Goal: Transaction & Acquisition: Purchase product/service

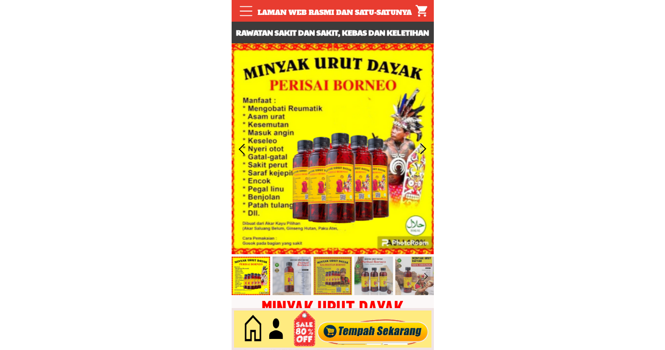
click at [364, 331] on div at bounding box center [373, 330] width 117 height 32
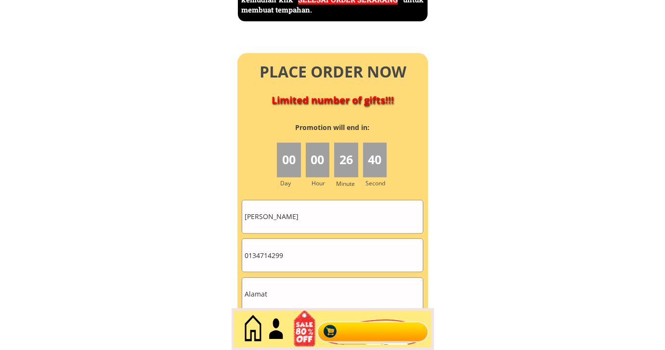
scroll to position [4340, 0]
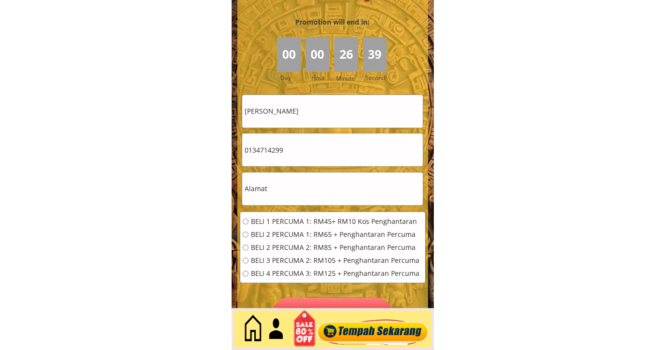
click at [331, 104] on input "Othman Yahya" at bounding box center [332, 111] width 181 height 33
paste input "[PERSON_NAME]"
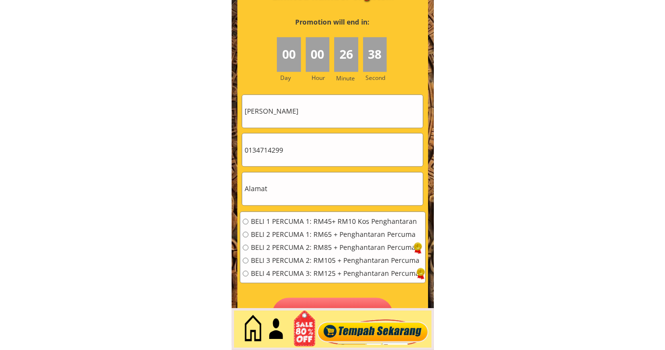
type input "[PERSON_NAME]"
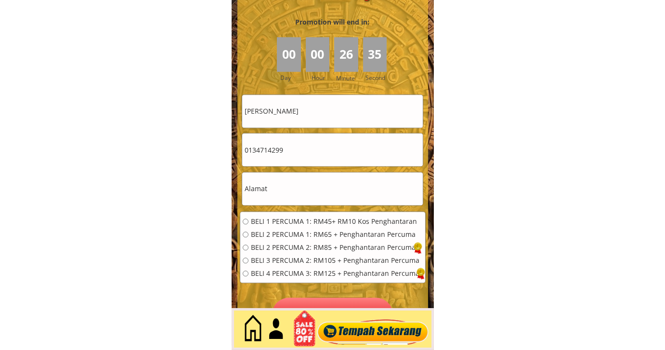
click at [314, 159] on input "0134714299" at bounding box center [332, 149] width 181 height 33
paste input "09081001"
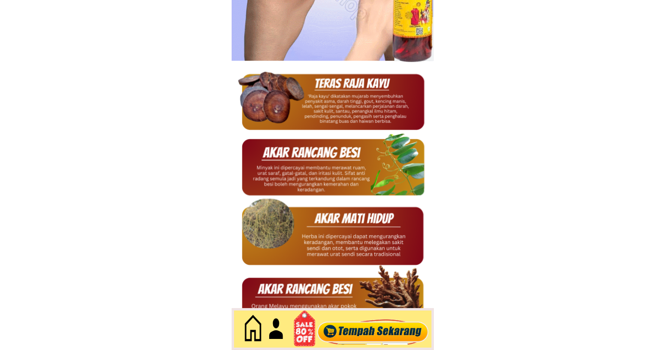
type input "0109081001"
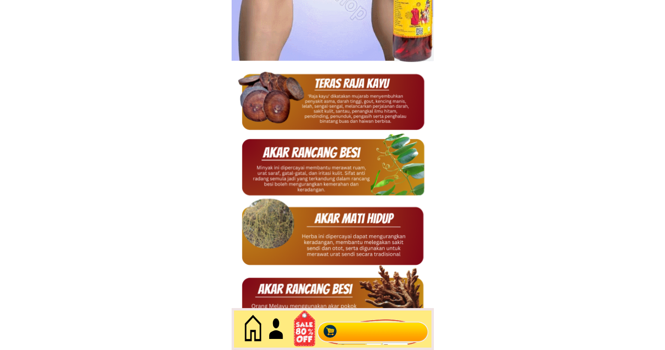
scroll to position [0, 0]
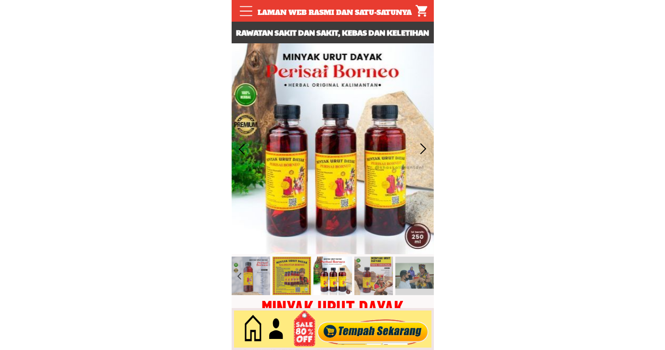
click at [369, 333] on div at bounding box center [373, 330] width 117 height 32
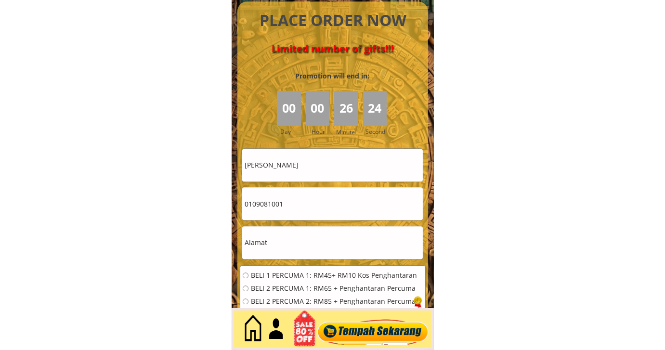
scroll to position [4340, 0]
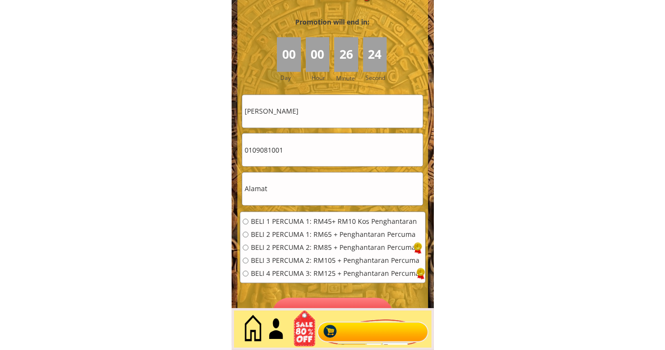
click at [304, 186] on input "text" at bounding box center [332, 188] width 181 height 33
paste input "NO 540 RPT CHUCHOH PUTERI B""
type input "NO 540 RPT CHUCHOH PUTERI B"
click at [324, 217] on div "BELI 1 PERCUMA 1: RM45+ RM10 Kos Penghantaran BELI 2 PERCUMA 1: RM65 + Penghant…" at bounding box center [332, 251] width 185 height 78
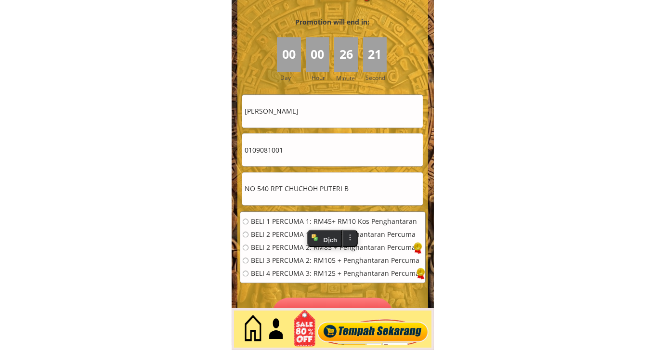
click at [331, 222] on span "BELI 1 PERCUMA 1: RM45+ RM10 Kos Penghantaran" at bounding box center [335, 221] width 169 height 7
radio input "true"
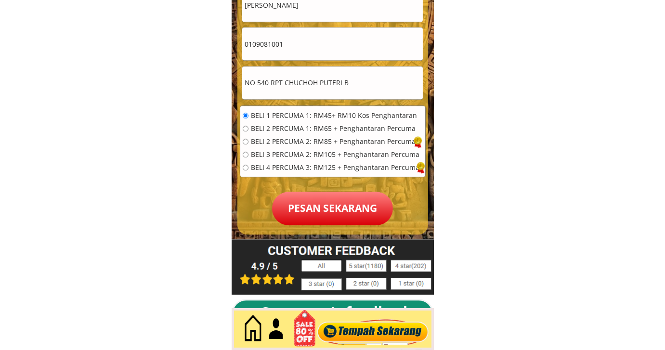
scroll to position [4447, 0]
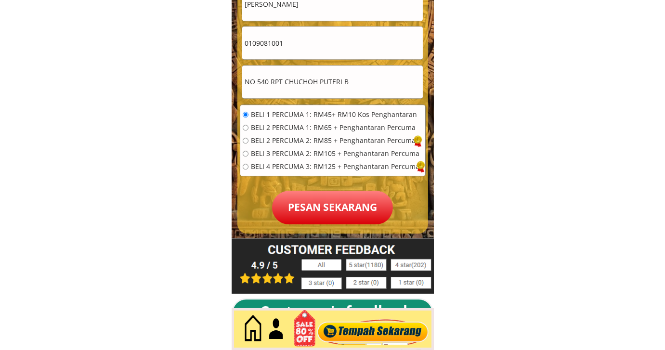
click at [327, 205] on p "Pesan sekarang" at bounding box center [332, 208] width 121 height 34
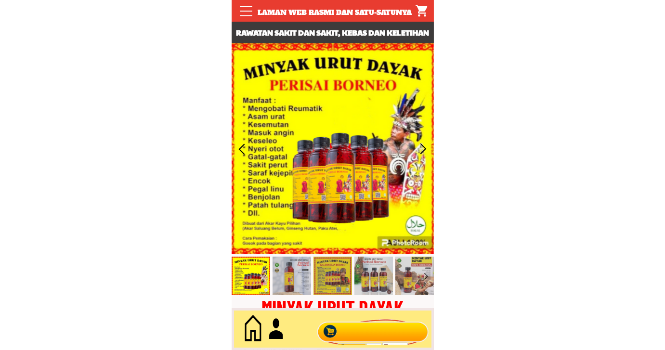
click at [362, 335] on div at bounding box center [373, 330] width 117 height 32
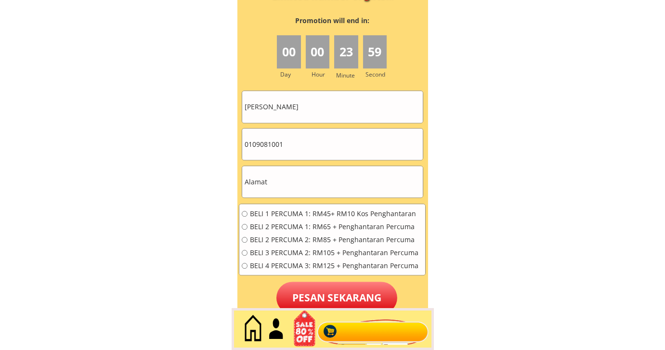
scroll to position [4340, 0]
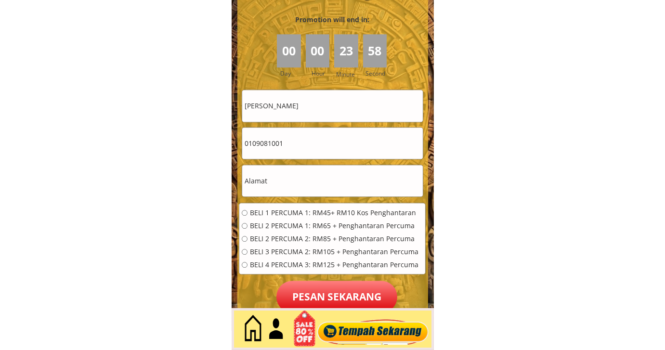
click at [334, 111] on input "[PERSON_NAME]" at bounding box center [332, 105] width 181 height 31
paste input "0199360690"
type input "0199360690"
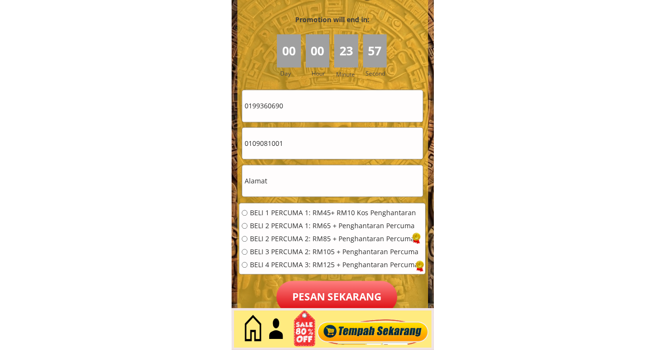
click at [299, 154] on input "0109081001" at bounding box center [332, 143] width 181 height 31
paste input "99360690"
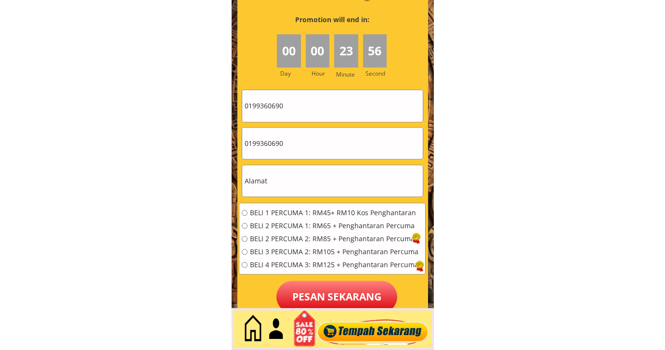
type input "0199360690"
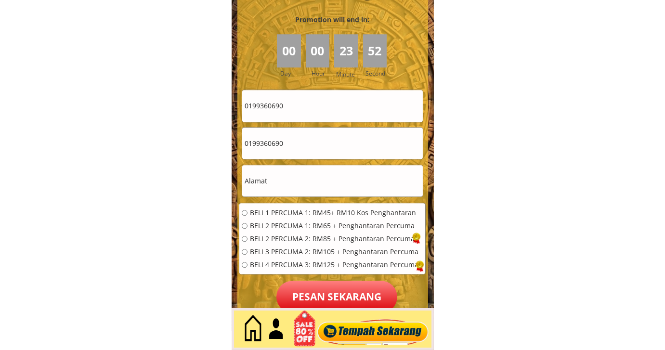
click at [319, 109] on input "0199360690" at bounding box center [332, 105] width 181 height 31
paste input "Mat saie bin mamat"
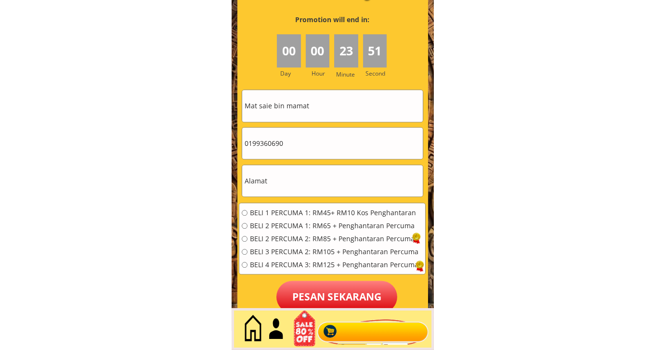
type input "Mat saie bin mamat"
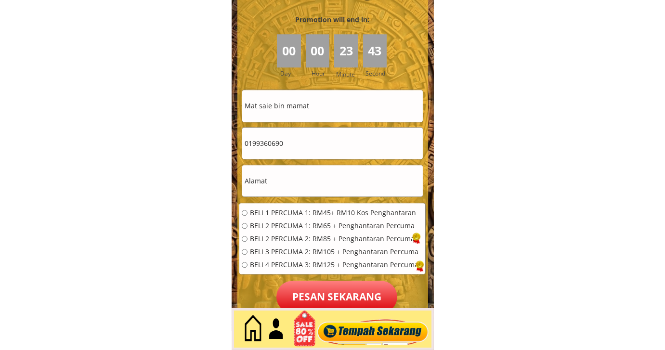
click at [277, 184] on input "text" at bounding box center [332, 180] width 181 height 31
paste input "[GEOGRAPHIC_DATA] 22000 [GEOGRAPHIC_DATA] [GEOGRAPHIC_DATA]"
type input "[GEOGRAPHIC_DATA] 22000 [GEOGRAPHIC_DATA] [GEOGRAPHIC_DATA]"
click at [277, 210] on span "BELI 1 PERCUMA 1: RM45+ RM10 Kos Penghantaran" at bounding box center [334, 213] width 169 height 7
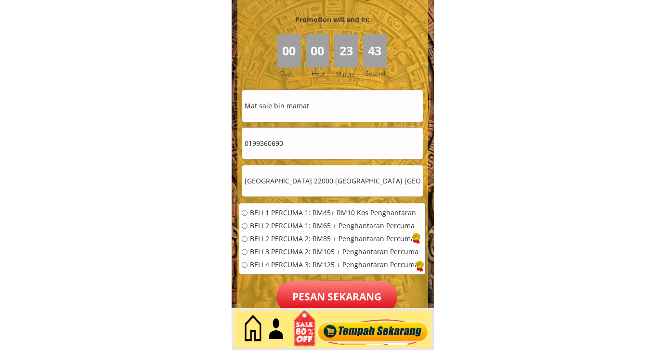
radio input "true"
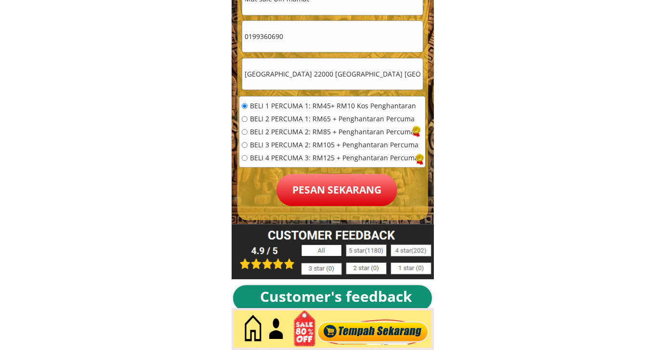
click at [318, 198] on p "Pesan sekarang" at bounding box center [337, 190] width 121 height 32
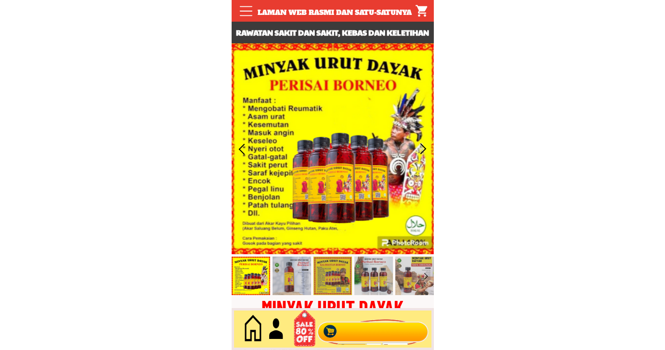
click at [383, 319] on div at bounding box center [373, 330] width 117 height 32
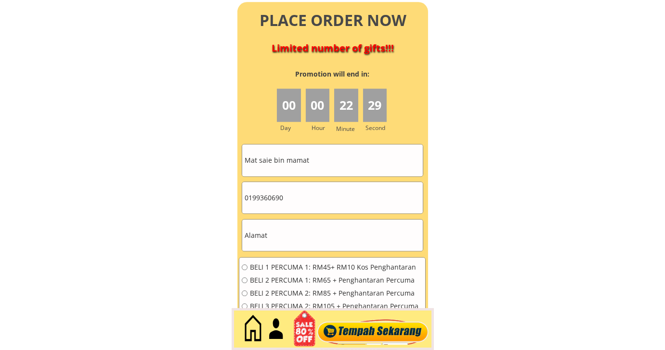
scroll to position [4286, 0]
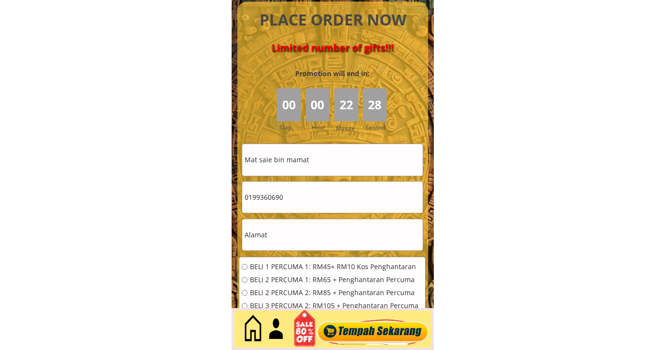
click at [336, 161] on input "Mat saie bin mamat" at bounding box center [332, 159] width 181 height 31
paste input "Suriamansuriaman"
type input "Suriamansuriaman"
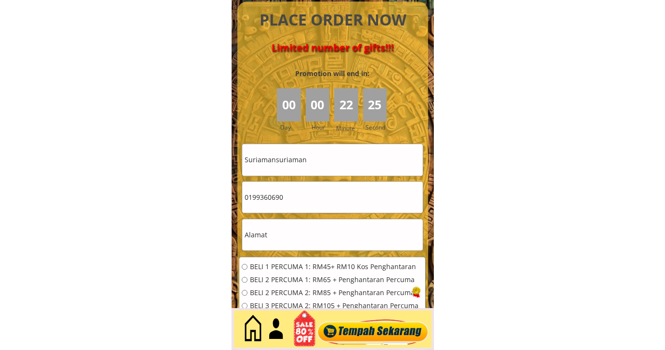
click at [311, 200] on input "0199360690" at bounding box center [332, 197] width 181 height 31
paste input "7.3524975"
click at [261, 197] on input "017.3524975" at bounding box center [332, 197] width 181 height 31
type input "0173524975"
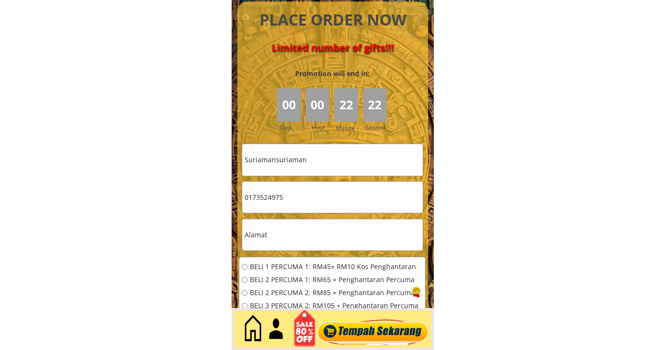
click at [292, 232] on input "text" at bounding box center [332, 234] width 181 height 31
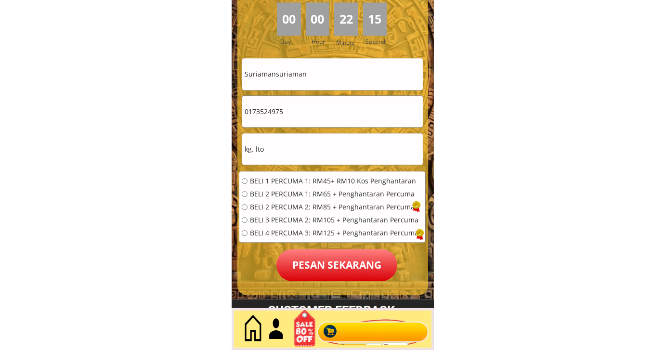
scroll to position [4394, 0]
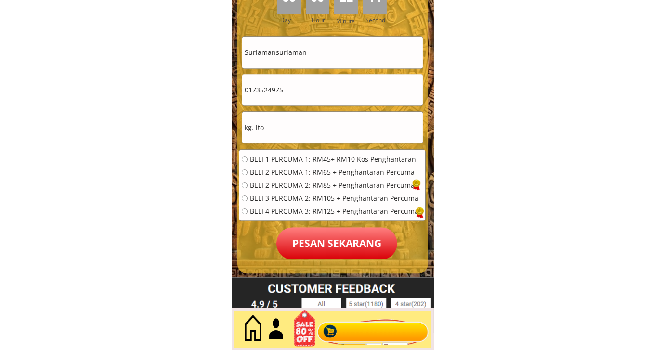
type input "kg. lto"
click at [300, 158] on span "BELI 1 PERCUMA 1: RM45+ RM10 Kos Penghantaran" at bounding box center [334, 159] width 169 height 7
radio input "true"
click at [321, 225] on div "BELI 1 PERCUMA 1: RM45+ RM10 Kos Penghantaran BELI 2 PERCUMA 1: RM65 + Penghant…" at bounding box center [332, 189] width 186 height 78
click at [321, 237] on p "Pesan sekarang" at bounding box center [337, 243] width 121 height 32
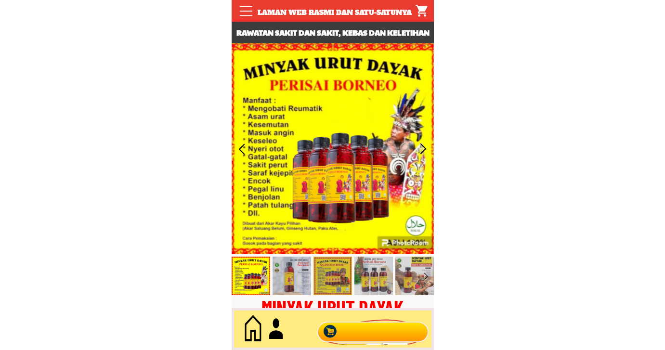
click at [382, 335] on div at bounding box center [373, 330] width 117 height 32
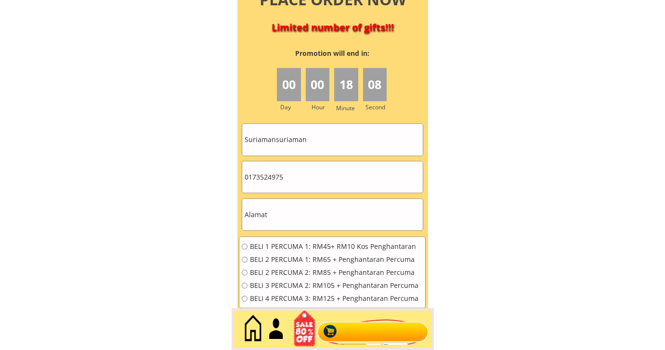
scroll to position [4340, 0]
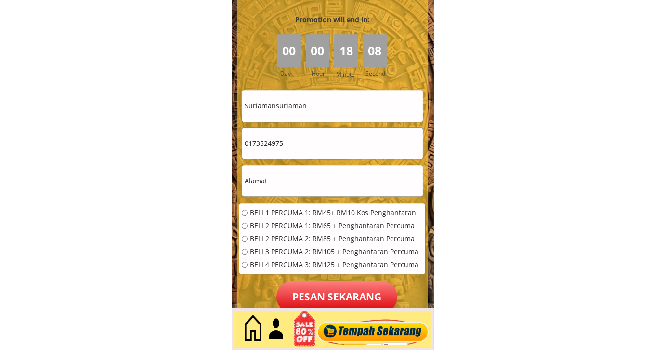
click at [300, 142] on input "0173524975" at bounding box center [332, 143] width 181 height 31
paste input "02599084"
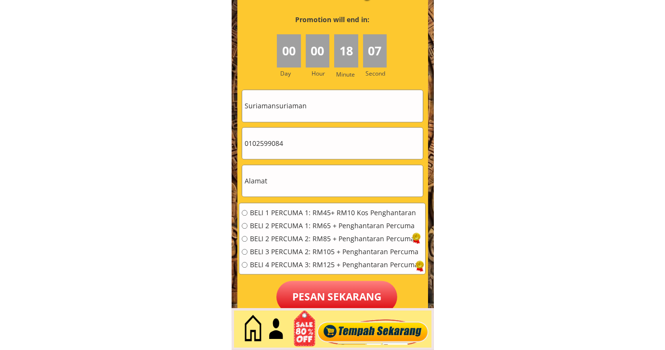
type input "0102599084"
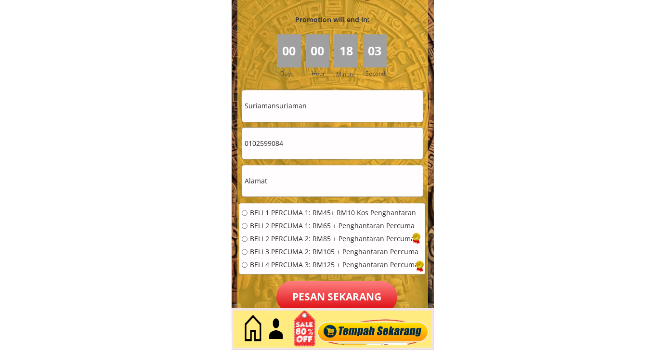
click at [319, 113] on input "Suriamansuriaman" at bounding box center [332, 105] width 181 height 31
paste input "Bain.bin.saleh"
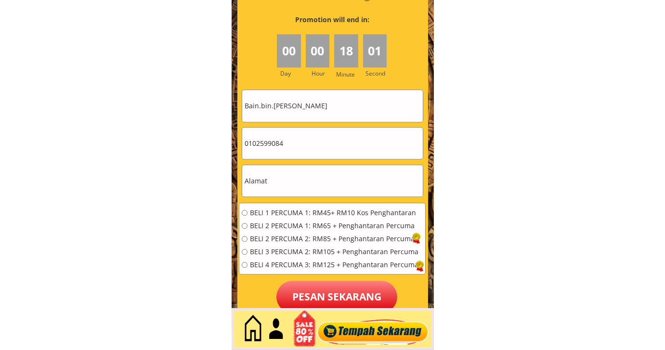
type input "Bain.bin.saleh"
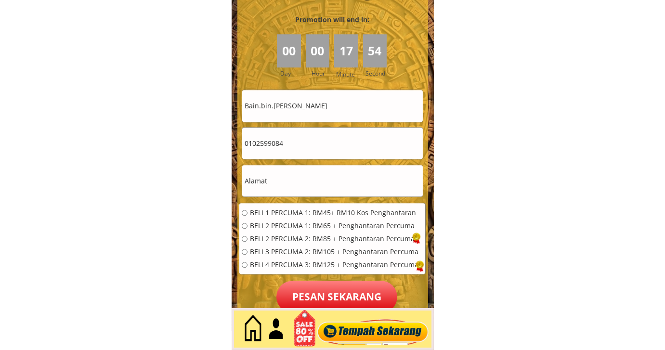
click at [315, 177] on input "text" at bounding box center [332, 180] width 181 height 31
paste input "No.48.ban.pisang.simpang.empat.semanggol"
type input "No.48.ban.pisang.simpang.empat.semanggol"
click at [290, 224] on span "BELI 2 PERCUMA 1: RM65 + Penghantaran Percuma" at bounding box center [334, 226] width 169 height 7
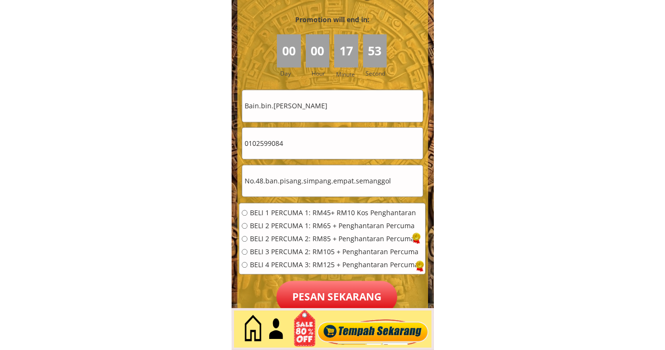
radio input "true"
click at [310, 285] on p "Pesan sekarang" at bounding box center [337, 297] width 121 height 32
